Goal: Task Accomplishment & Management: Complete application form

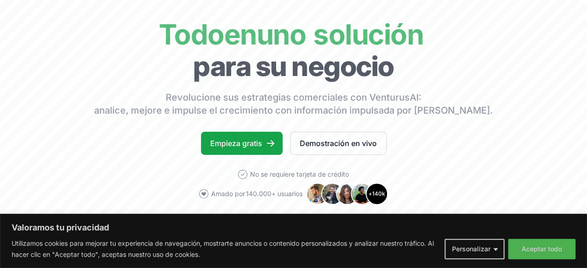
scroll to position [65, 0]
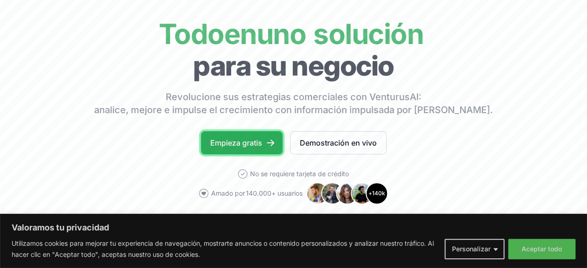
click at [241, 148] on font "Empieza gratis" at bounding box center [236, 142] width 52 height 9
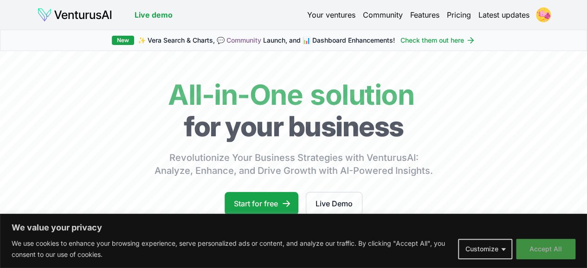
click at [561, 246] on button "Accept All" at bounding box center [545, 249] width 59 height 20
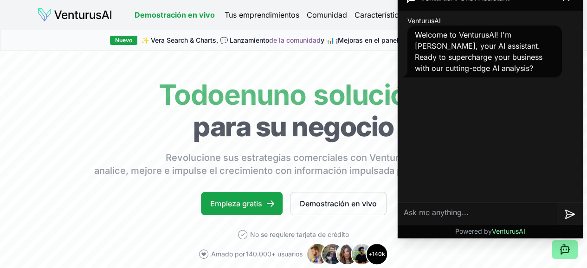
scroll to position [95, 0]
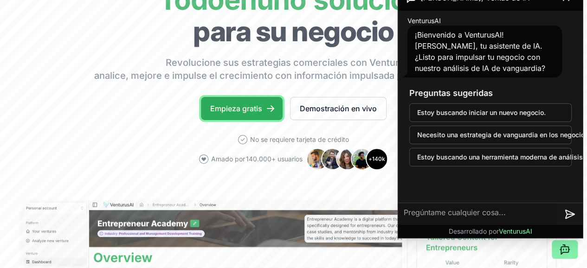
click at [256, 113] on font "Empieza gratis" at bounding box center [236, 108] width 52 height 9
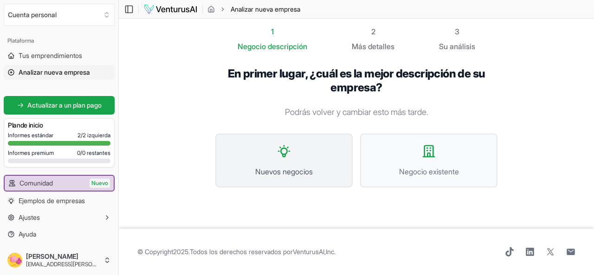
click at [300, 153] on button "Nuevos negocios" at bounding box center [283, 161] width 137 height 54
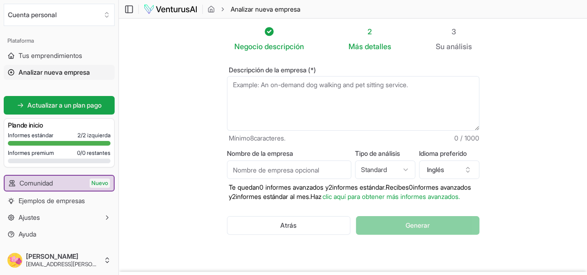
click at [258, 95] on textarea "Descripción de la empresa (*)" at bounding box center [353, 103] width 253 height 55
click at [255, 89] on textarea "Descripción de la empresa (*)" at bounding box center [353, 103] width 253 height 55
paste textarea "VM Shopping – Love Your Home es un emprendimiento online de la ciudad de [GEOGR…"
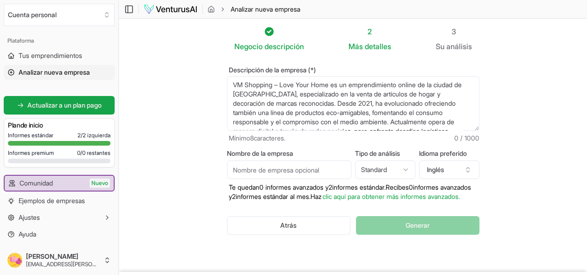
scroll to position [60, 0]
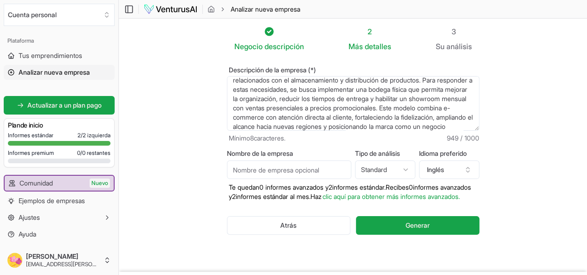
type textarea "VM Shopping – Love Your Home es un emprendimiento online de la ciudad de [GEOGR…"
click at [241, 168] on input "Nombre de la empresa" at bounding box center [289, 170] width 124 height 19
type input "VM Shopping"
click at [413, 171] on html "Valoramos tu privacidad Utilizamos cookies para mejorar tu experiencia de naveg…" at bounding box center [293, 137] width 587 height 275
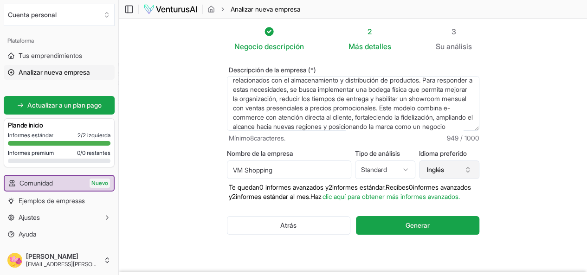
click at [472, 171] on icon "button" at bounding box center [467, 169] width 7 height 7
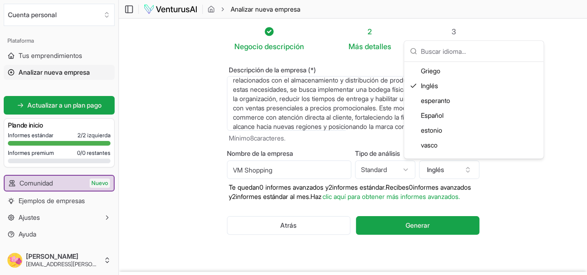
scroll to position [524, 0]
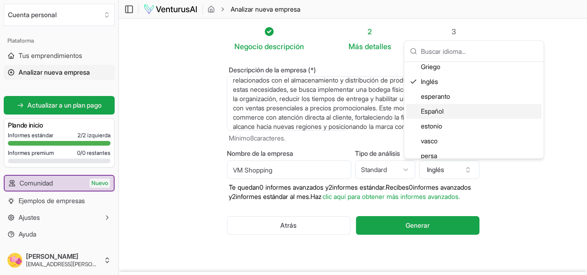
click at [435, 107] on font "Español" at bounding box center [432, 111] width 23 height 8
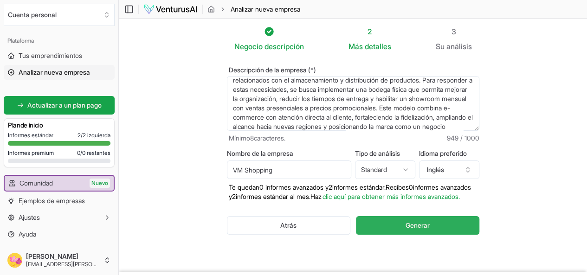
click at [430, 223] on font "Generar" at bounding box center [418, 225] width 24 height 8
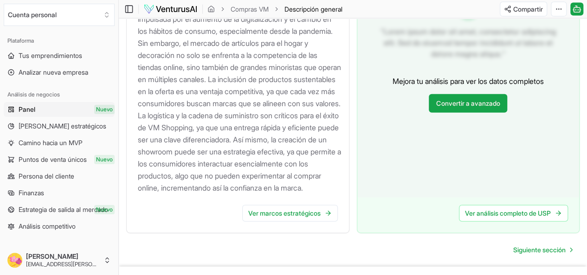
scroll to position [1103, 0]
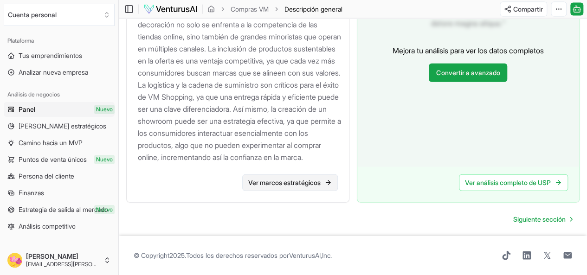
click at [282, 179] on font "Ver marcos estratégicos" at bounding box center [284, 183] width 72 height 8
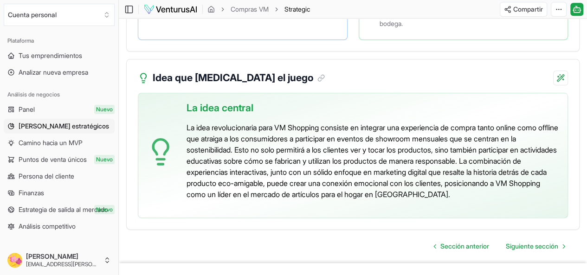
scroll to position [2223, 0]
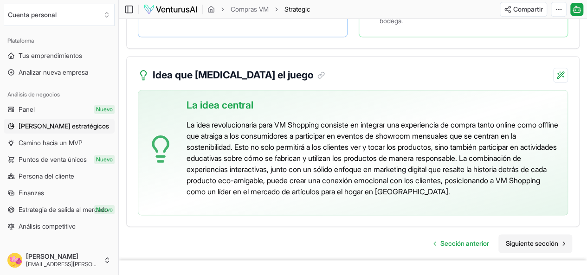
click at [532, 240] on font "Siguiente sección" at bounding box center [532, 244] width 52 height 8
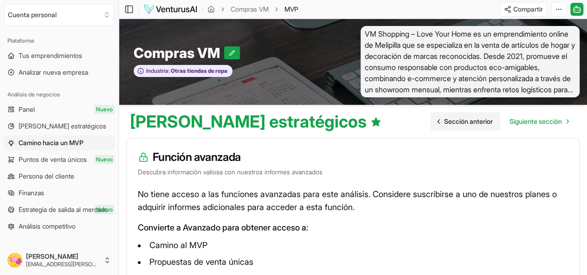
click at [450, 123] on font "Sección anterior" at bounding box center [468, 121] width 49 height 8
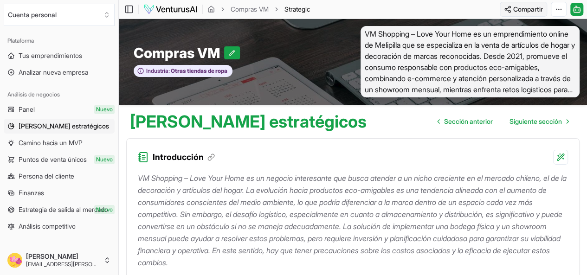
click at [525, 13] on html "Valoramos tu privacidad Utilizamos cookies para mejorar tu experiencia de naveg…" at bounding box center [293, 137] width 587 height 275
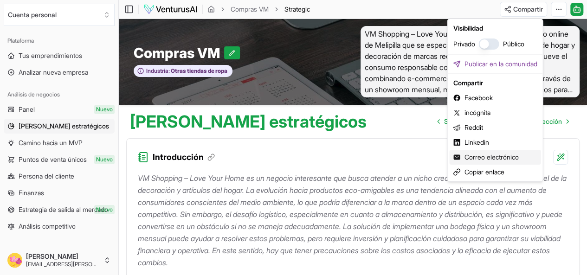
click at [476, 155] on font "Correo electrónico" at bounding box center [491, 157] width 54 height 8
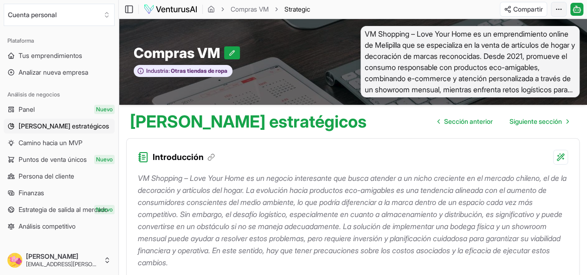
click at [559, 13] on html "Valoramos tu privacidad Utilizamos cookies para mejorar tu experiencia de naveg…" at bounding box center [293, 137] width 587 height 275
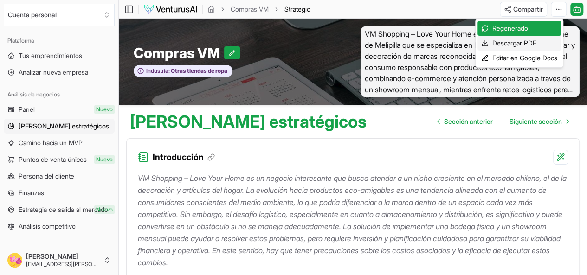
click at [508, 41] on font "Descargar PDF" at bounding box center [515, 43] width 44 height 8
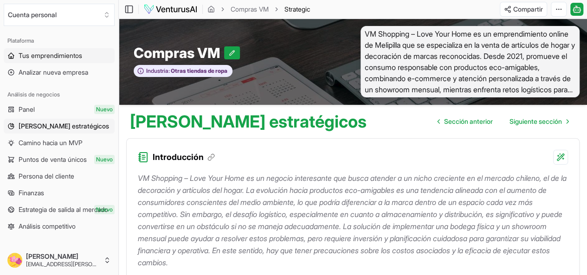
click at [32, 55] on font "Tus emprendimientos" at bounding box center [51, 56] width 64 height 8
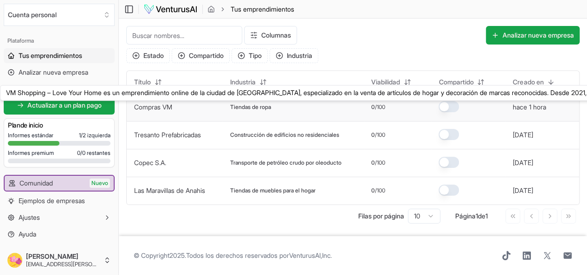
click at [163, 107] on font "Compras VM" at bounding box center [153, 107] width 38 height 8
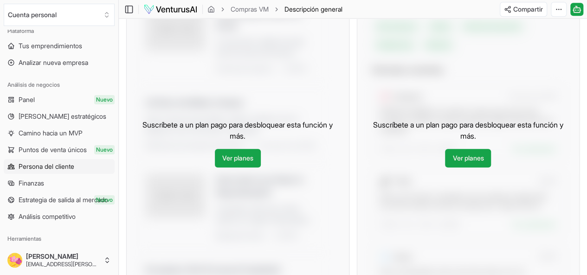
scroll to position [18, 0]
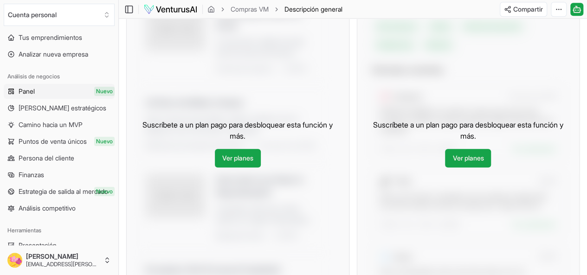
click at [25, 95] on font "Panel" at bounding box center [27, 91] width 16 height 8
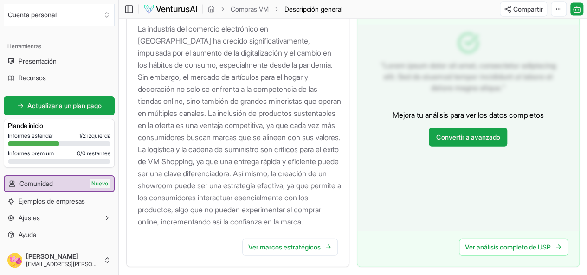
scroll to position [1103, 0]
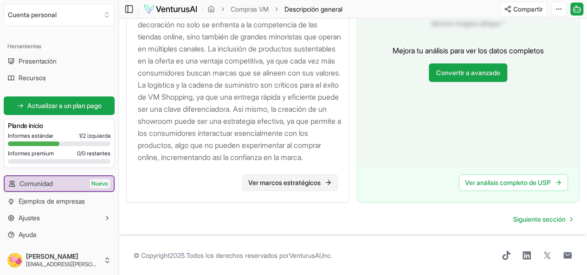
click at [291, 179] on font "Ver marcos estratégicos" at bounding box center [284, 183] width 72 height 8
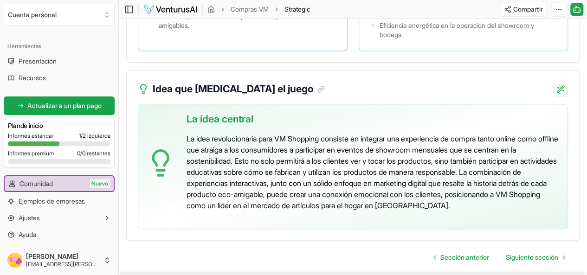
scroll to position [2223, 0]
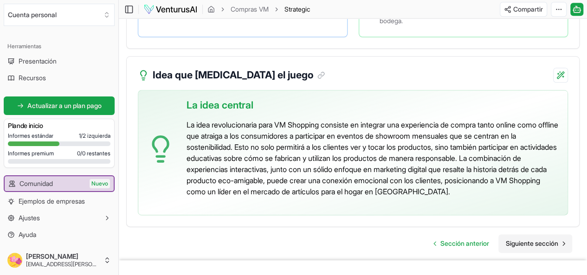
click at [548, 240] on font "Siguiente sección" at bounding box center [532, 244] width 52 height 8
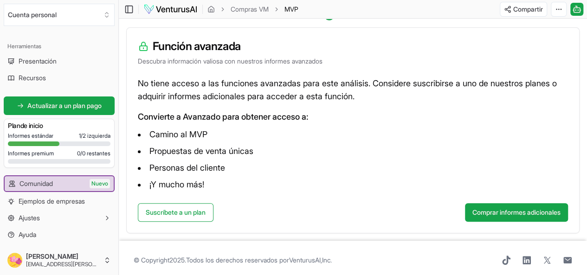
scroll to position [126, 0]
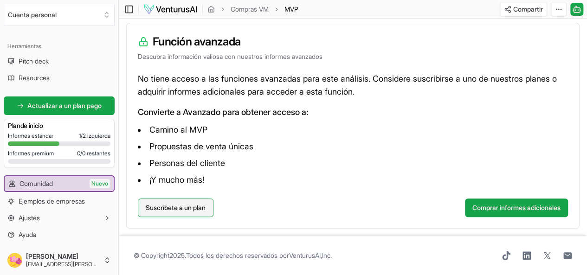
click at [171, 204] on font "Suscríbete a un plan" at bounding box center [176, 208] width 60 height 8
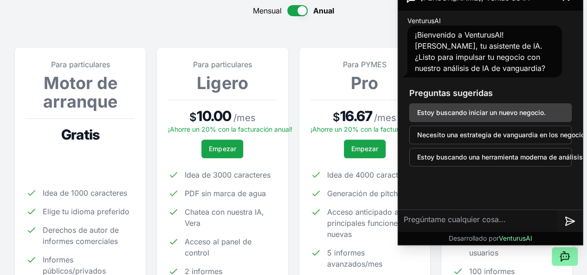
scroll to position [98, 0]
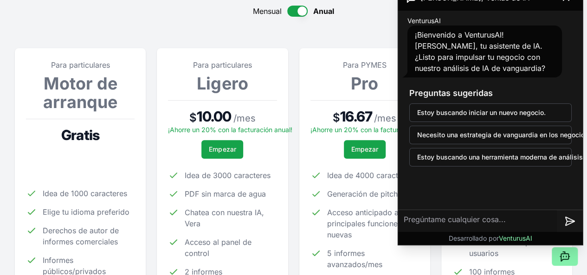
click at [386, 13] on div "Mensual Anual" at bounding box center [294, 11] width 558 height 11
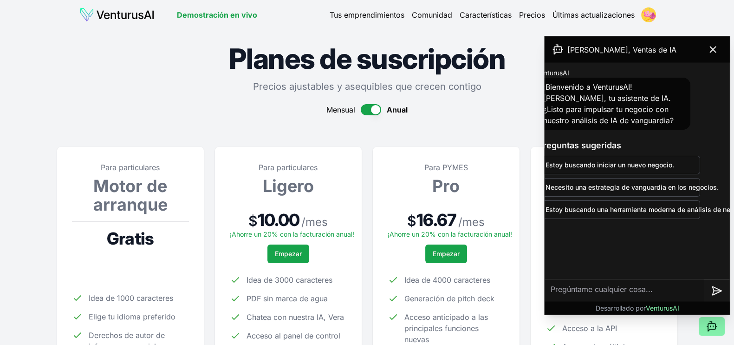
scroll to position [0, 19]
drag, startPoint x: 589, startPoint y: 1, endPoint x: 518, endPoint y: 94, distance: 116.6
click at [587, 48] on icon at bounding box center [713, 50] width 6 height 6
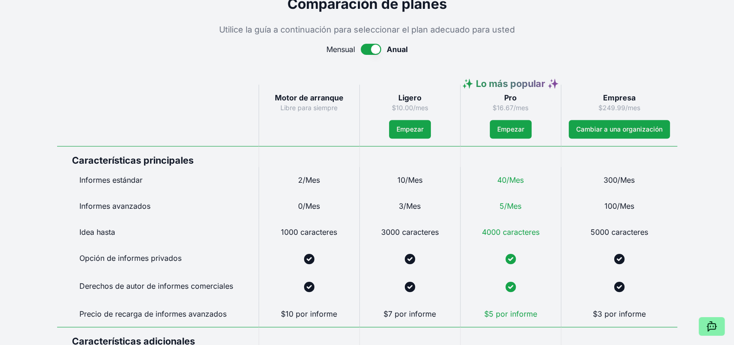
scroll to position [452, 0]
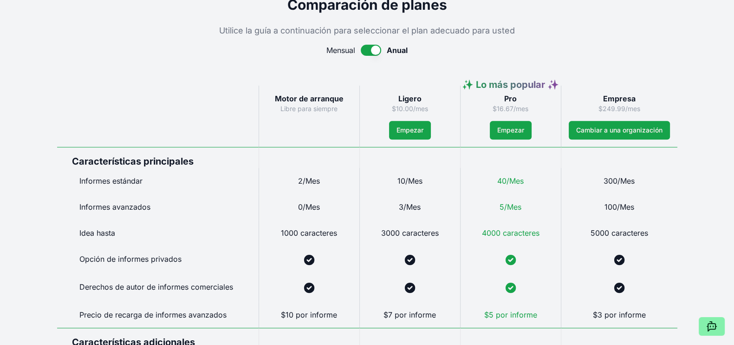
click at [376, 46] on button "button" at bounding box center [371, 50] width 20 height 11
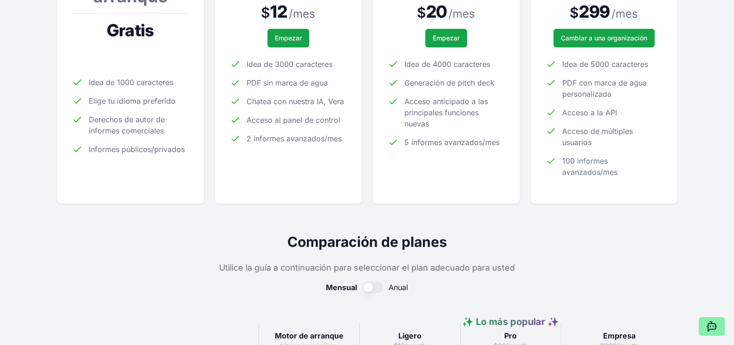
scroll to position [0, 0]
